Goal: Download file/media

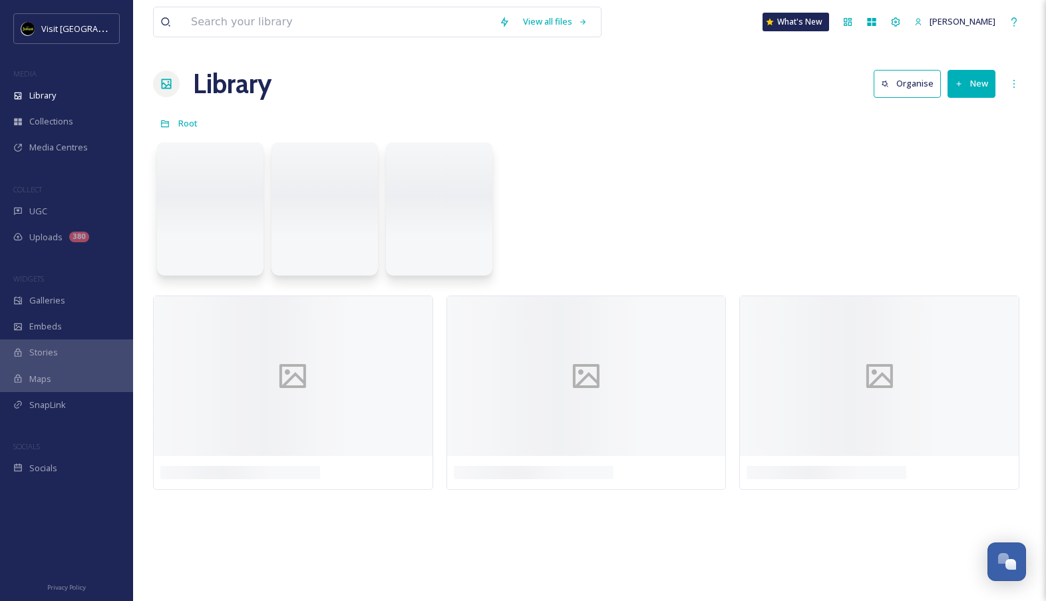
scroll to position [38, 0]
click at [255, 31] on input at bounding box center [338, 21] width 308 height 29
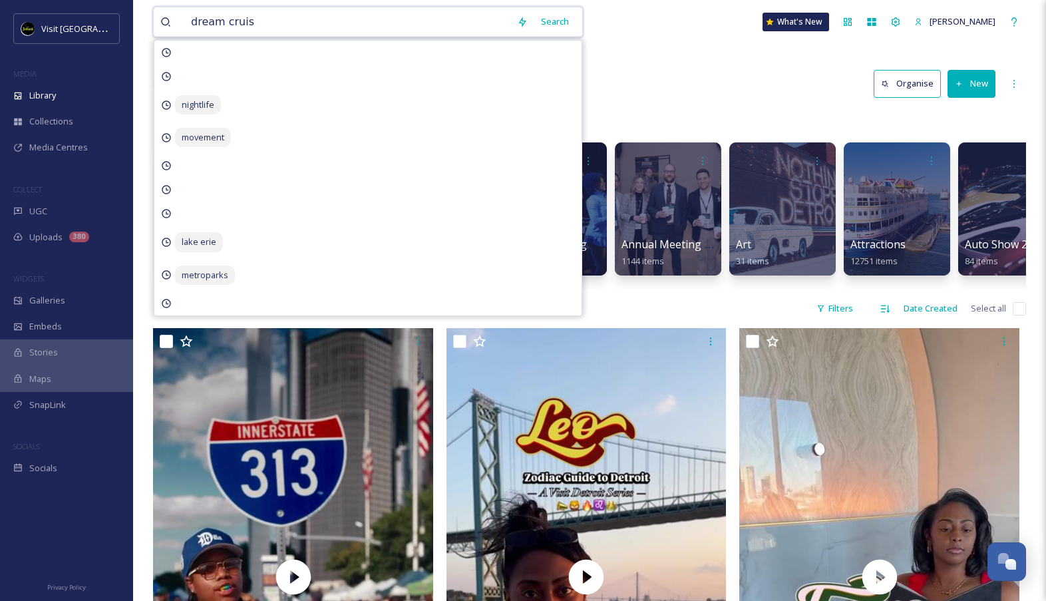
type input "dream cruise"
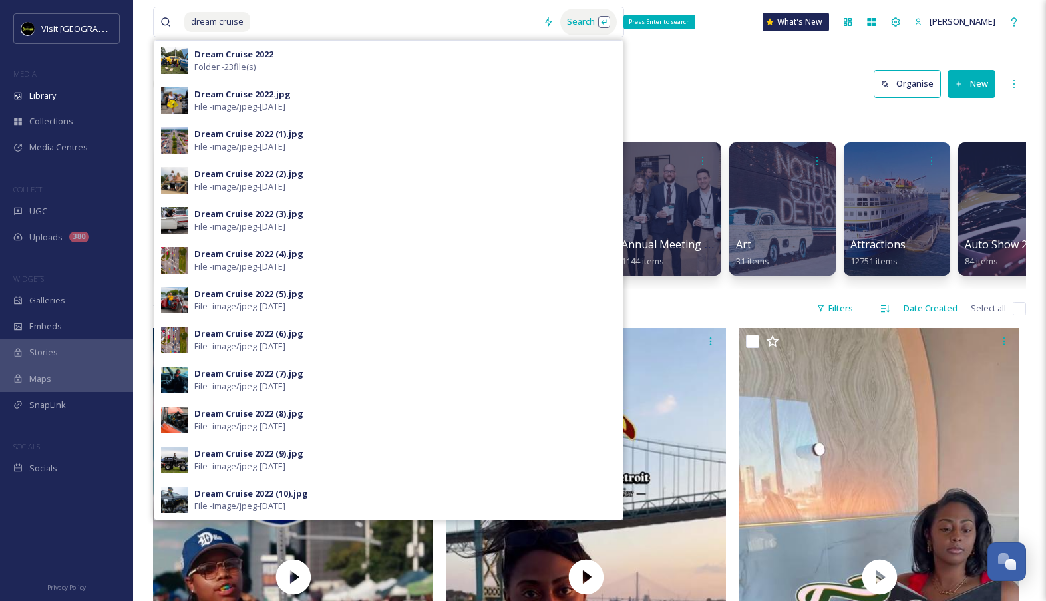
click at [603, 17] on div "Search Press Enter to search" at bounding box center [588, 22] width 57 height 26
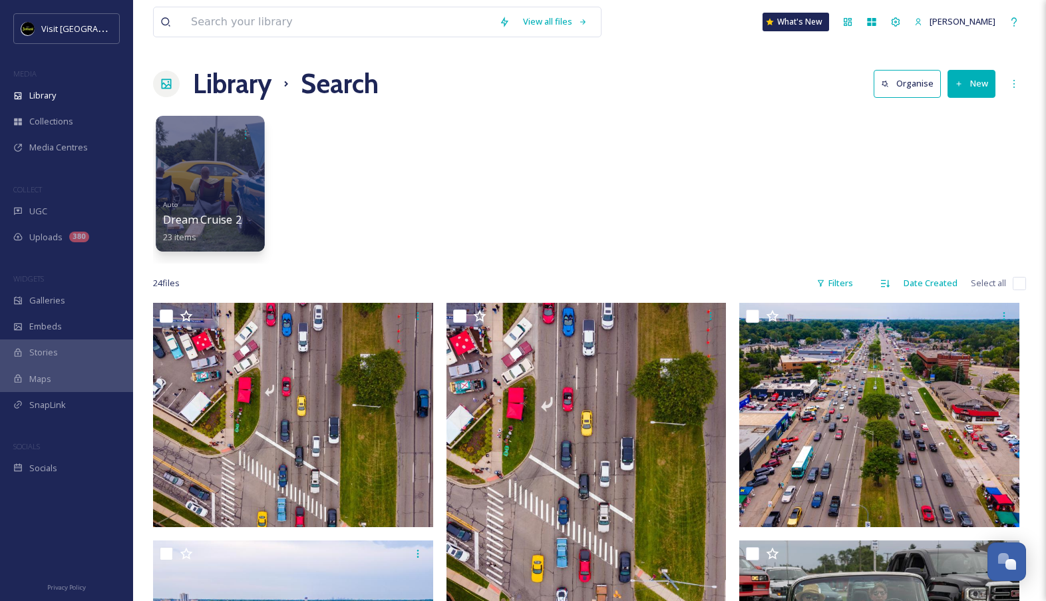
click at [227, 197] on div "Auto Dream Cruise 2022 23 items" at bounding box center [210, 219] width 95 height 49
click at [211, 192] on div at bounding box center [210, 184] width 108 height 136
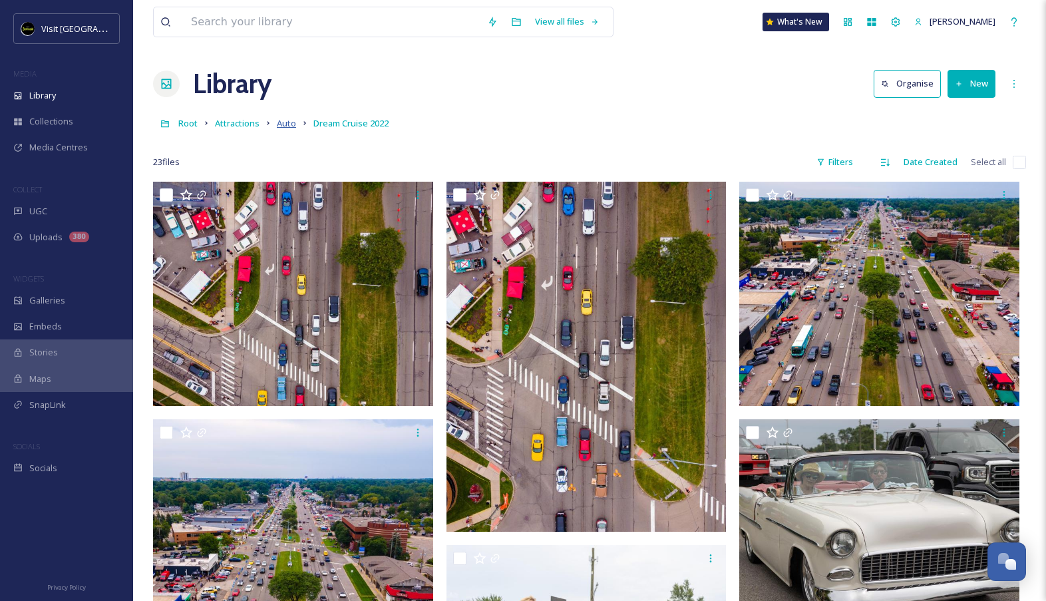
click at [289, 123] on span "Auto" at bounding box center [286, 123] width 19 height 12
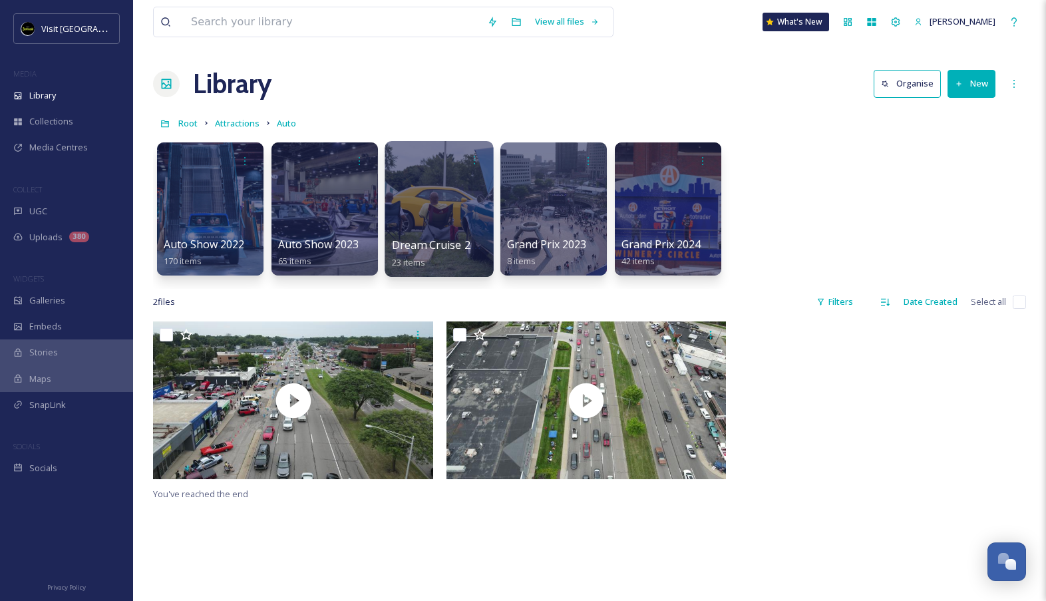
click at [444, 221] on div at bounding box center [439, 209] width 108 height 136
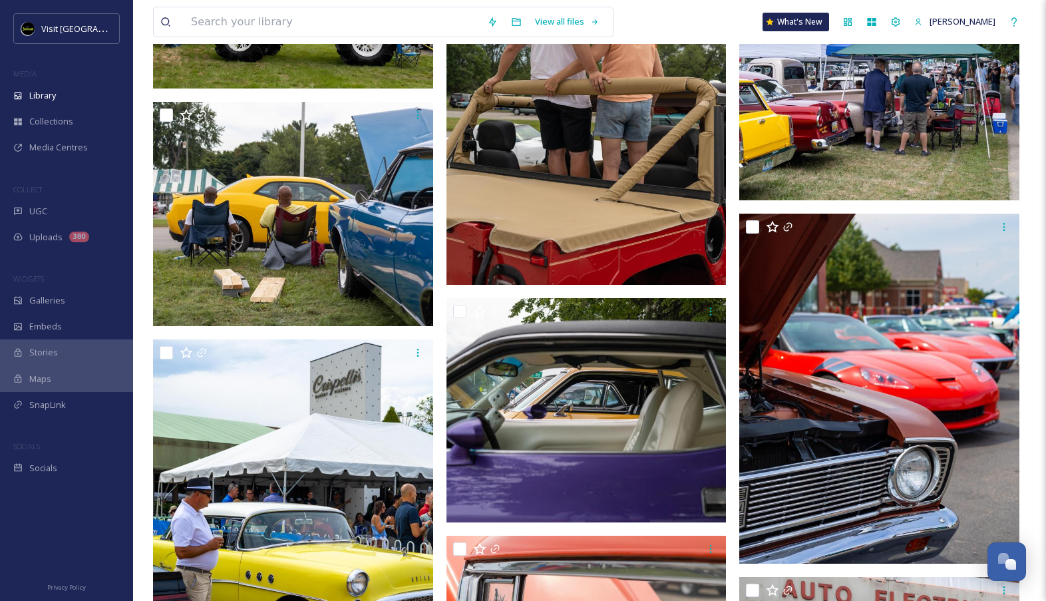
scroll to position [1326, 0]
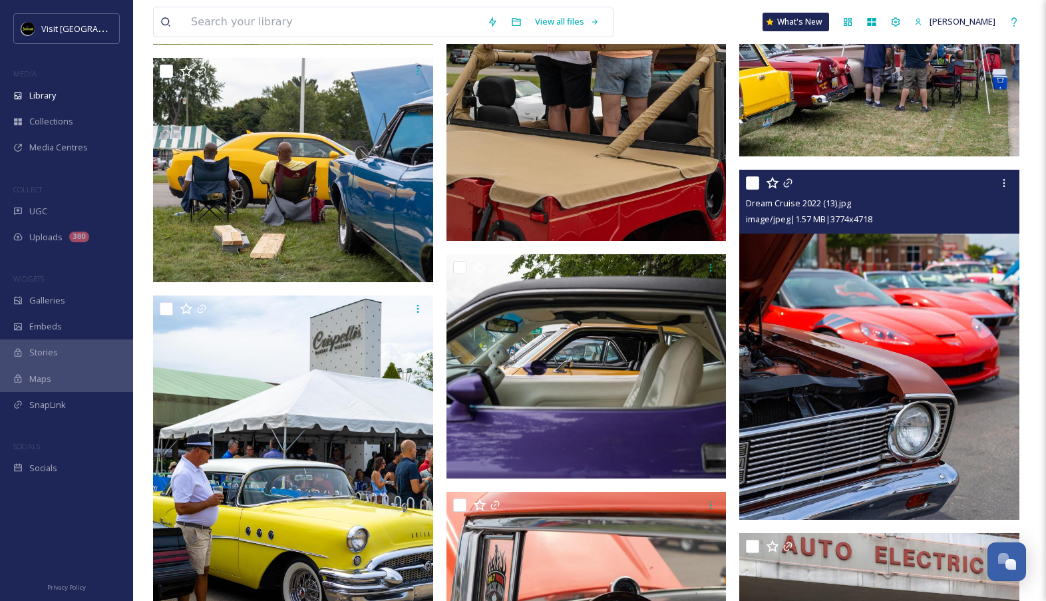
click at [864, 353] on img at bounding box center [879, 345] width 280 height 350
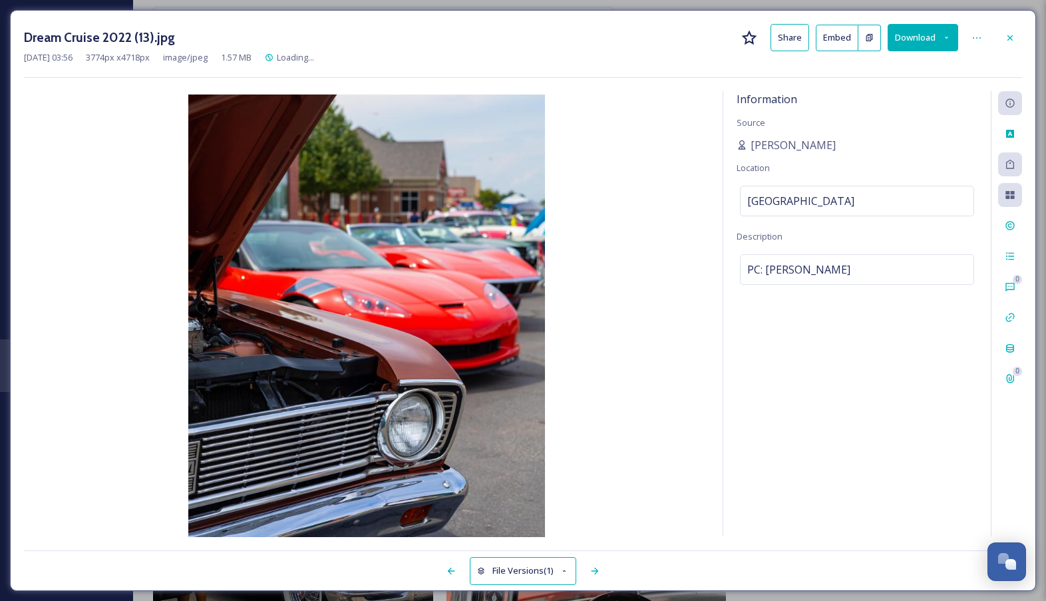
click at [914, 40] on button "Download" at bounding box center [923, 37] width 71 height 27
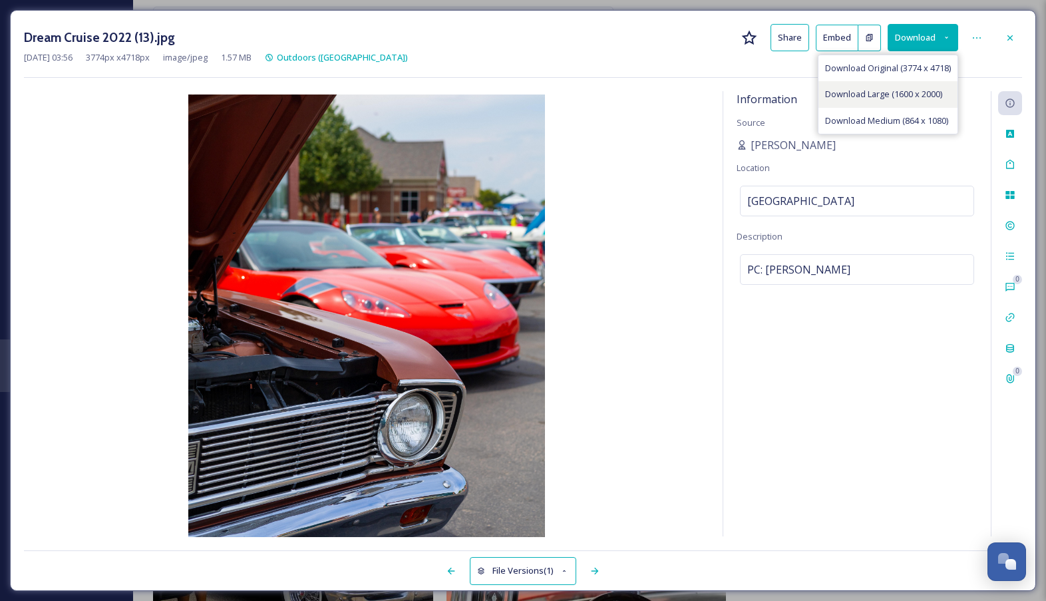
click at [908, 91] on span "Download Large (1600 x 2000)" at bounding box center [883, 94] width 117 height 13
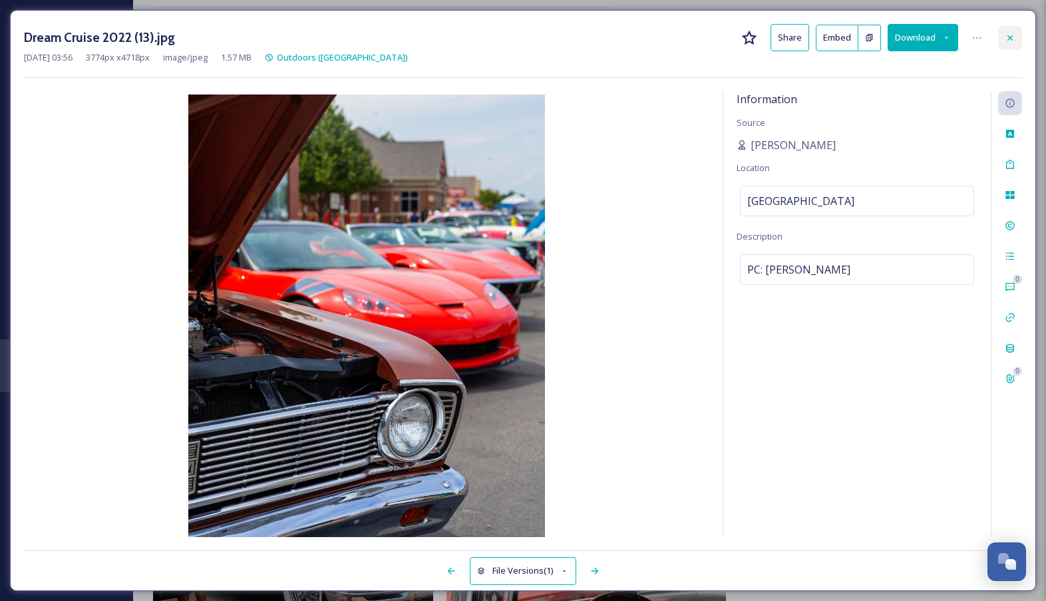
click at [1008, 42] on icon at bounding box center [1010, 38] width 11 height 11
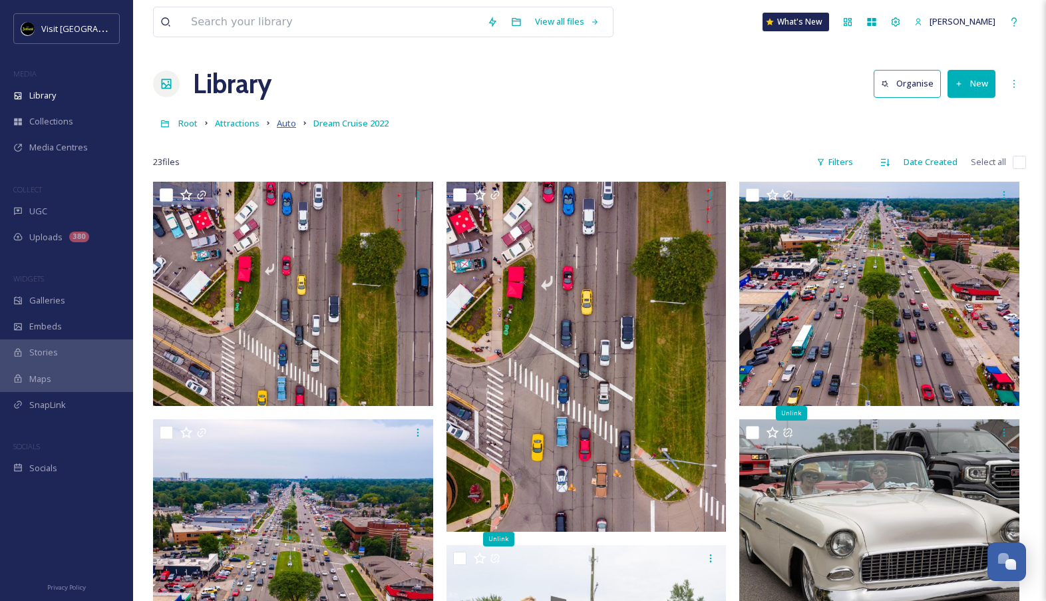
click at [289, 123] on span "Auto" at bounding box center [286, 123] width 19 height 12
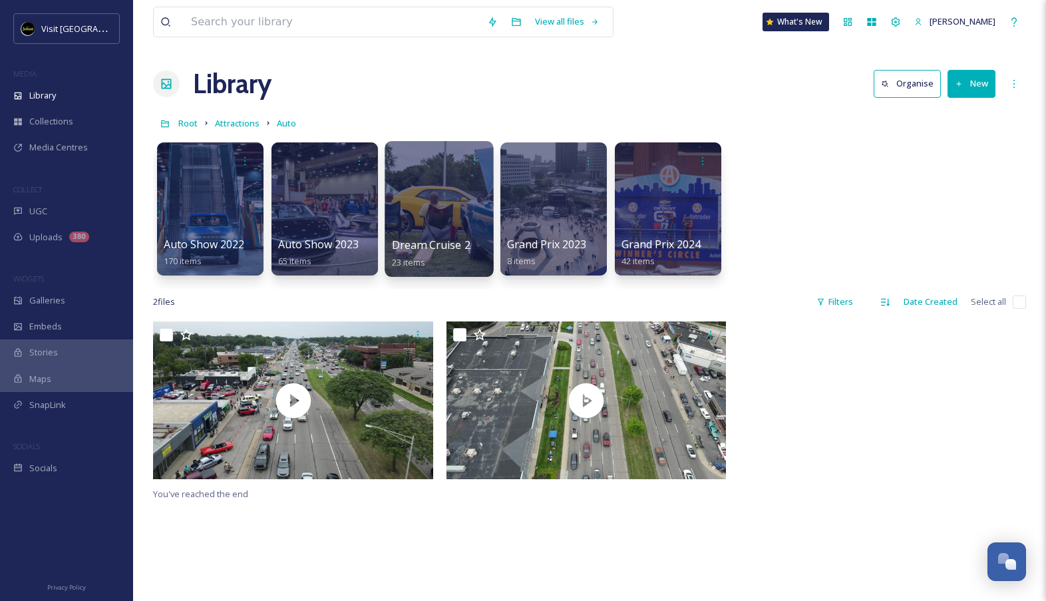
click at [458, 201] on div at bounding box center [439, 209] width 108 height 136
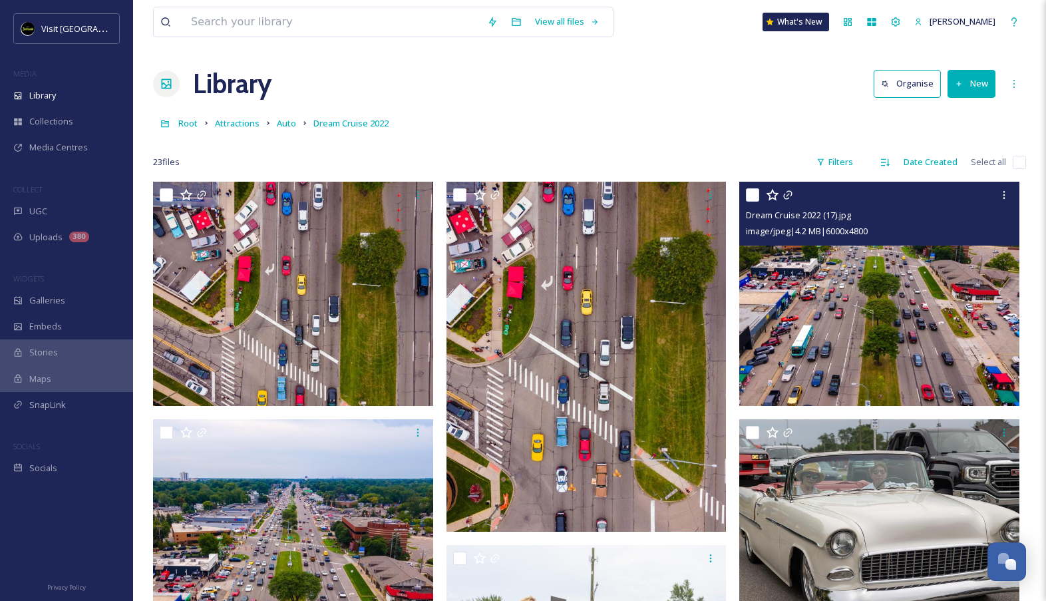
click at [857, 337] on img at bounding box center [879, 294] width 280 height 224
